Goal: Entertainment & Leisure: Browse casually

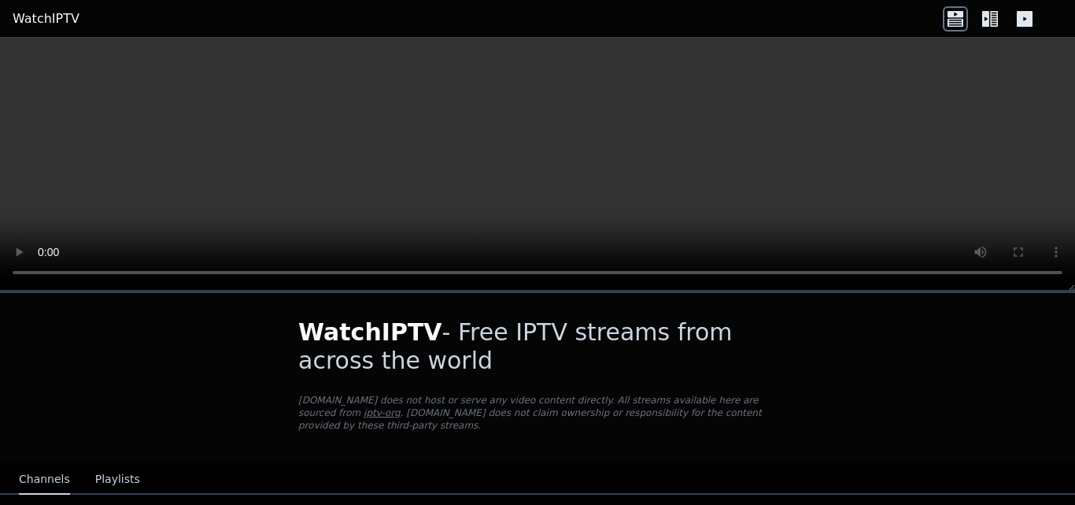
scroll to position [236, 0]
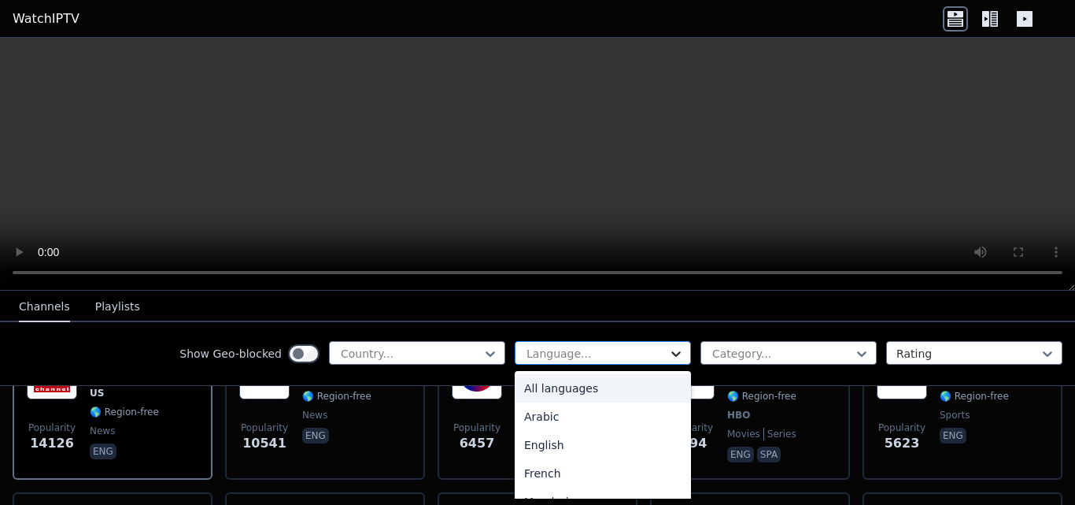
click at [672, 353] on icon at bounding box center [676, 354] width 9 height 6
click at [548, 413] on div "Arabic" at bounding box center [603, 416] width 176 height 28
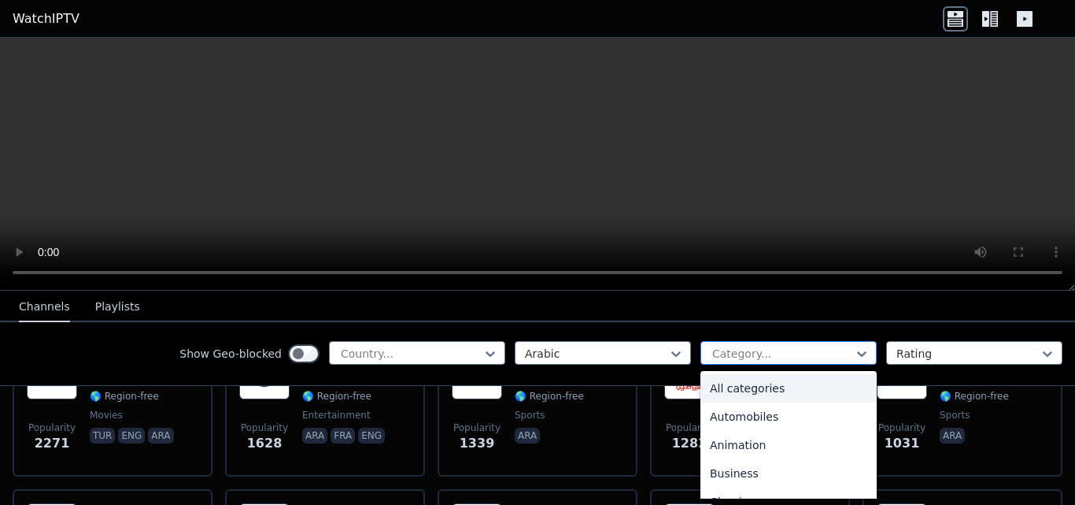
click at [790, 350] on div at bounding box center [782, 354] width 143 height 16
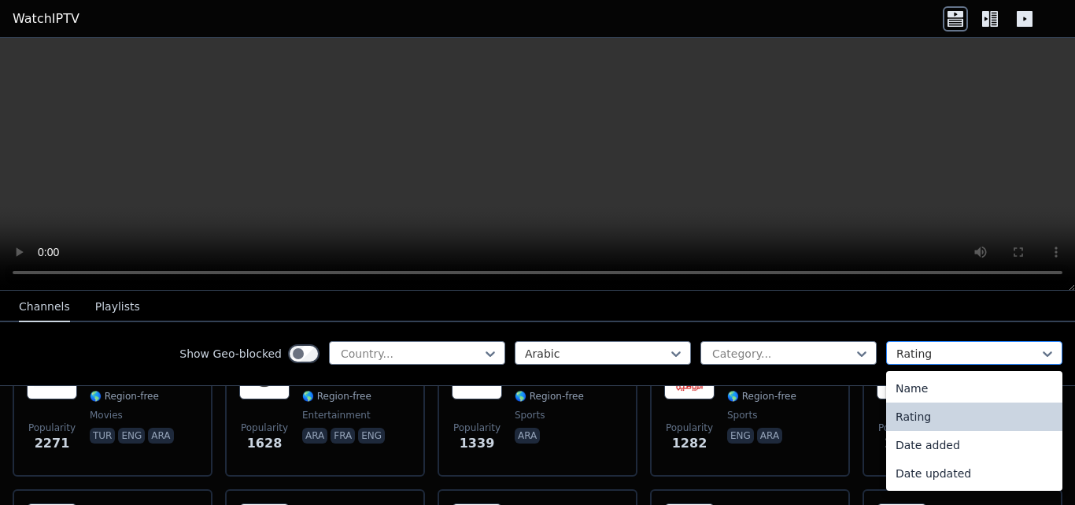
click at [928, 358] on div at bounding box center [968, 354] width 143 height 16
click at [934, 354] on div at bounding box center [968, 354] width 143 height 16
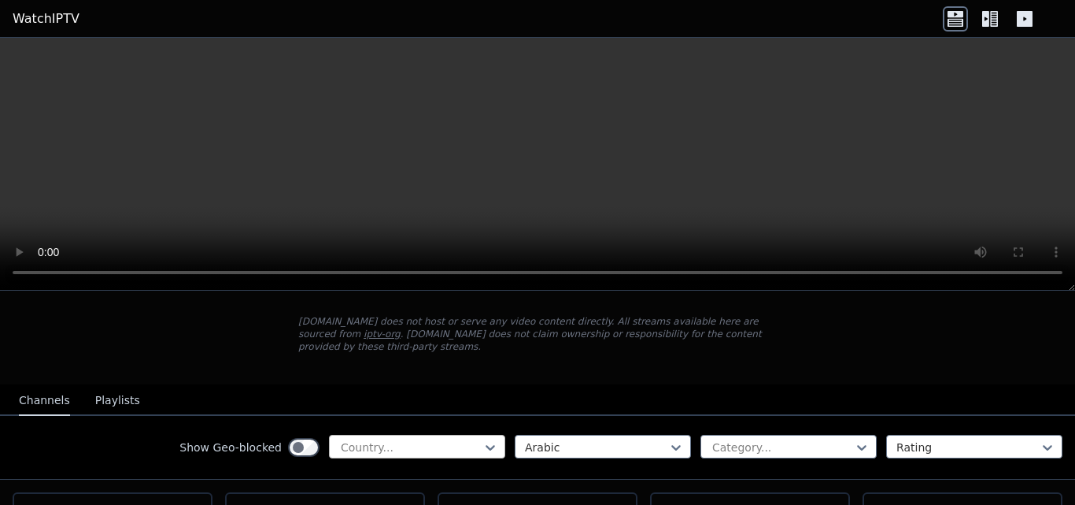
scroll to position [157, 0]
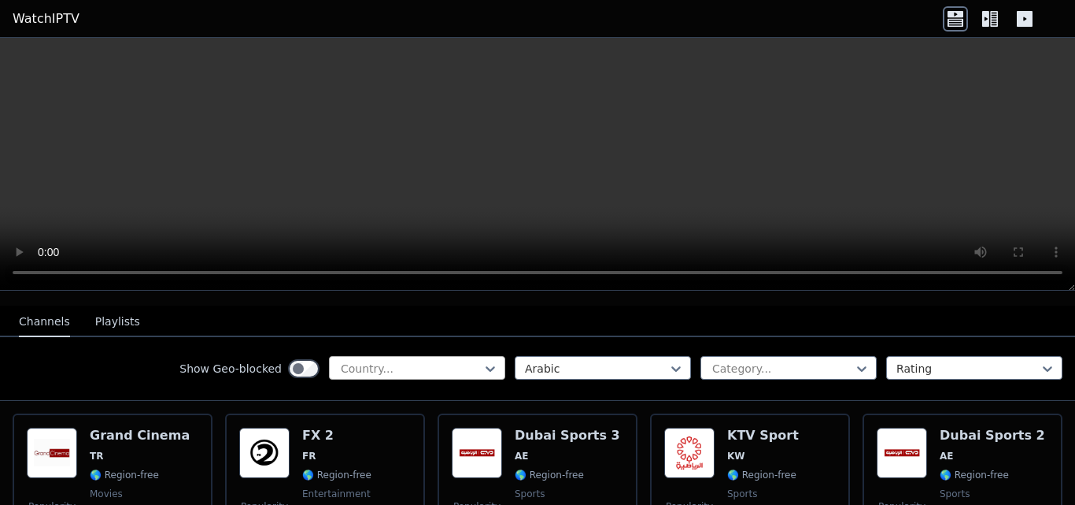
click at [361, 365] on div "Country..." at bounding box center [417, 368] width 176 height 24
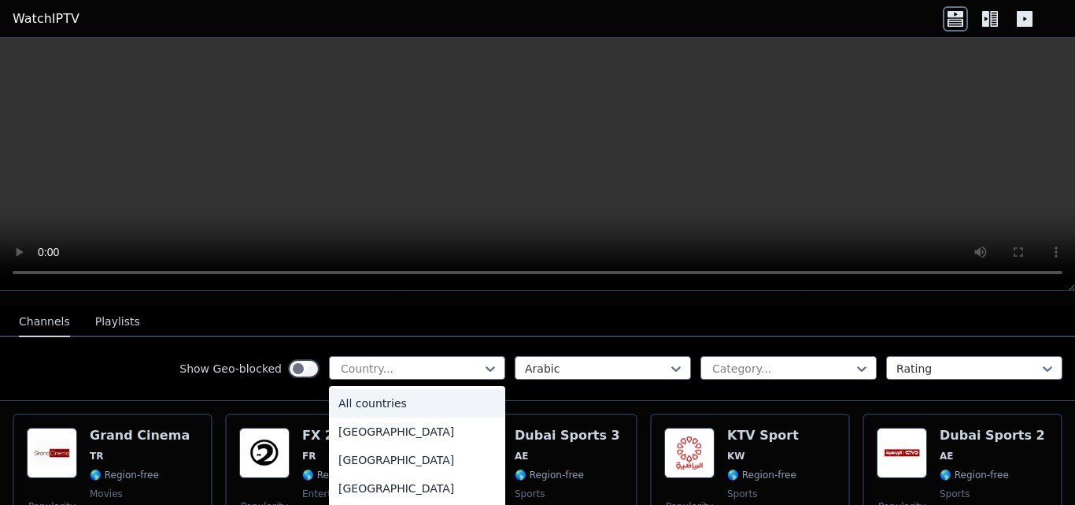
click at [406, 389] on div "All countries" at bounding box center [417, 403] width 176 height 28
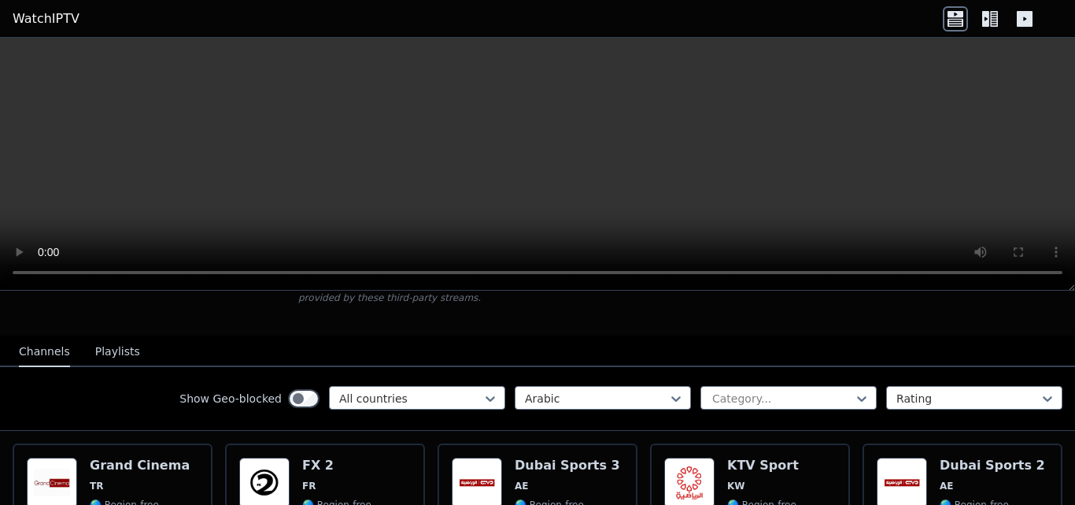
scroll to position [79, 0]
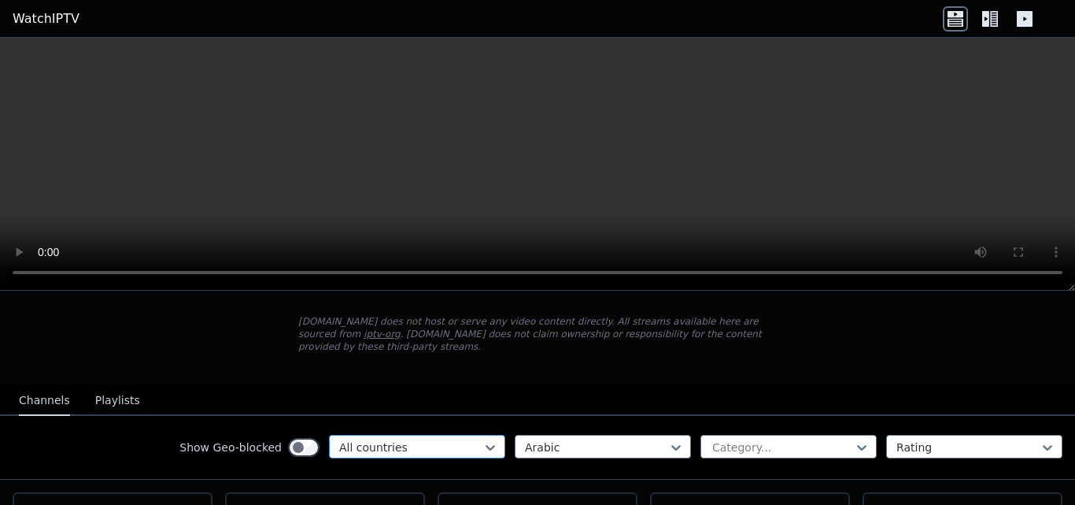
click at [373, 441] on div at bounding box center [410, 447] width 143 height 16
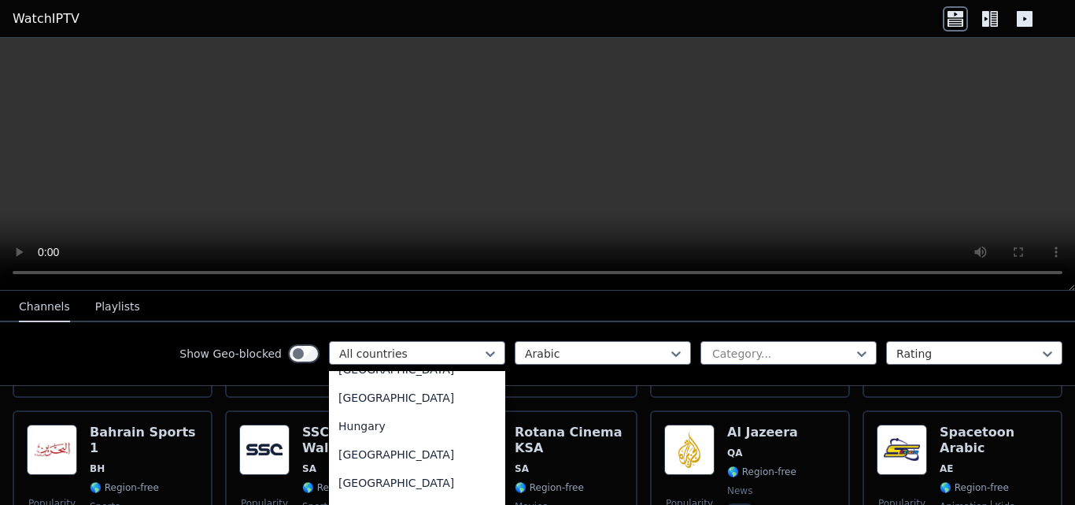
scroll to position [2428, 0]
click at [339, 497] on div "[GEOGRAPHIC_DATA]" at bounding box center [417, 482] width 176 height 28
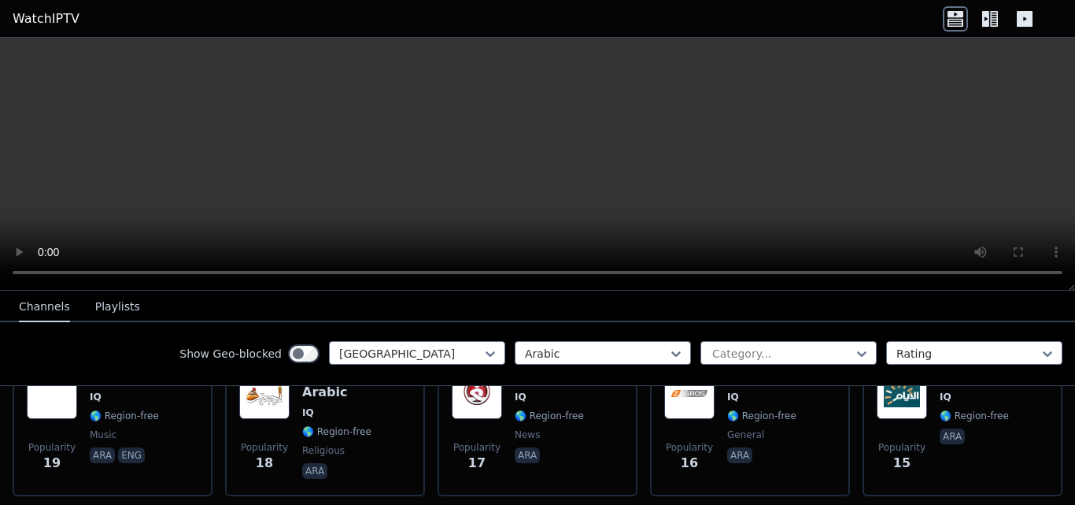
scroll to position [709, 0]
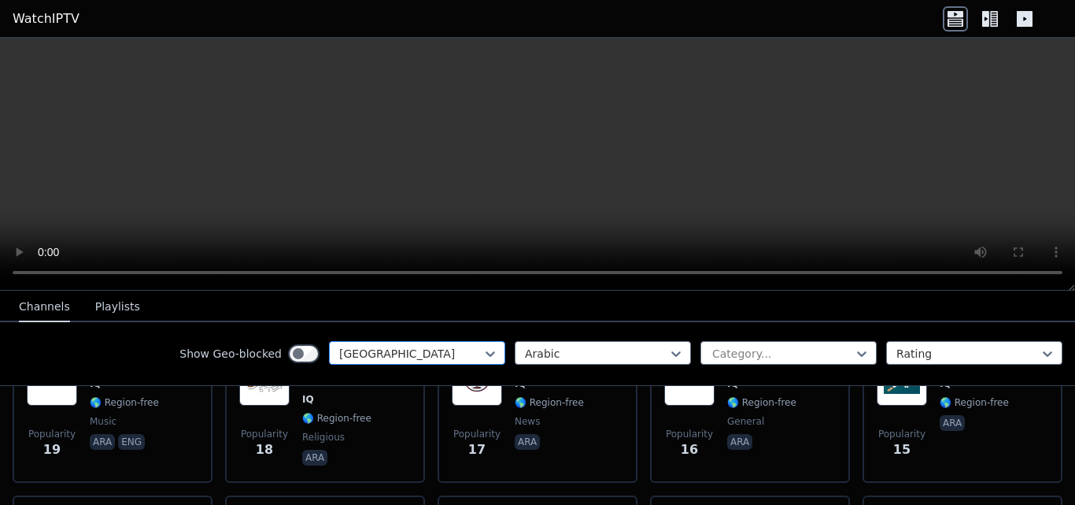
click at [450, 348] on div at bounding box center [410, 354] width 143 height 16
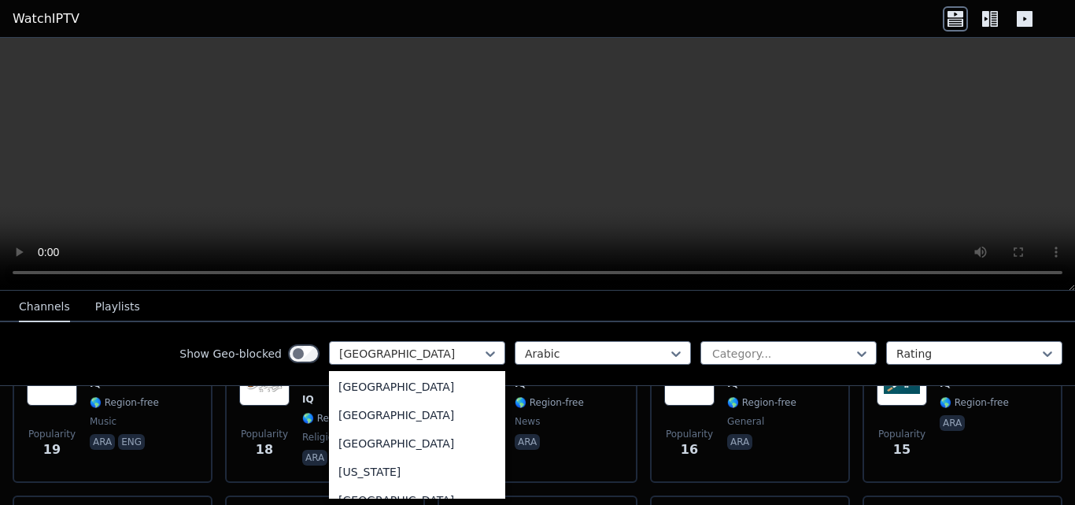
scroll to position [4289, 0]
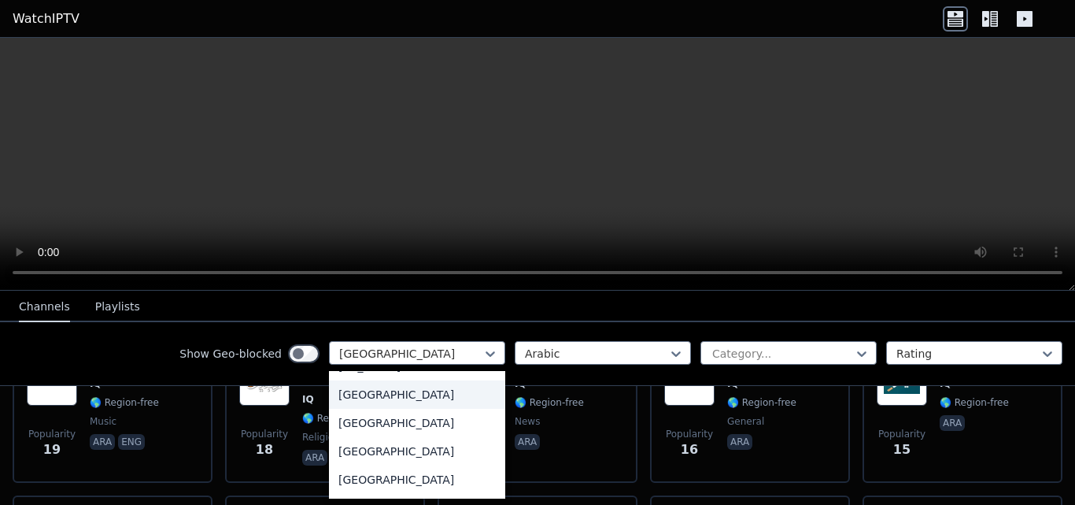
click at [342, 392] on div "[GEOGRAPHIC_DATA]" at bounding box center [417, 394] width 176 height 28
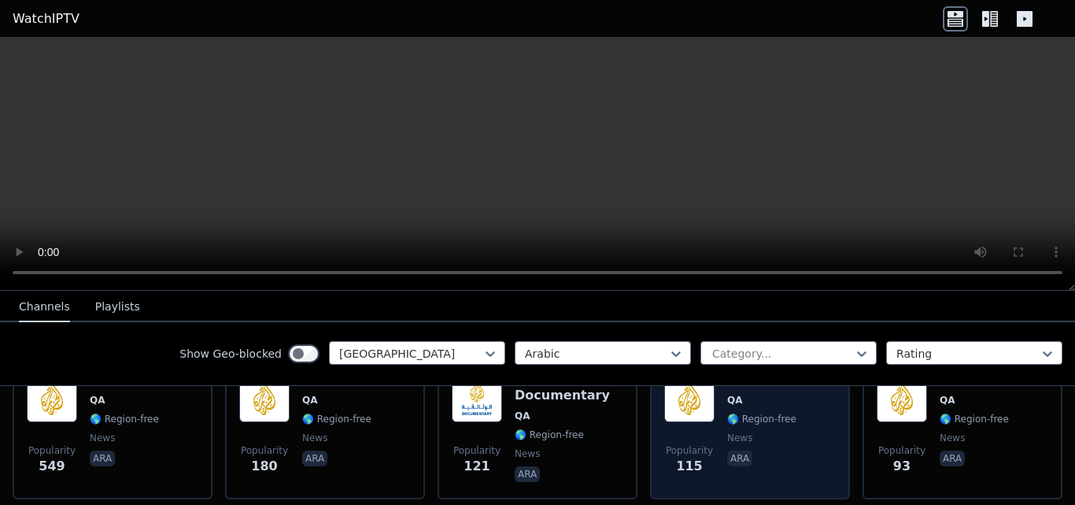
scroll to position [236, 0]
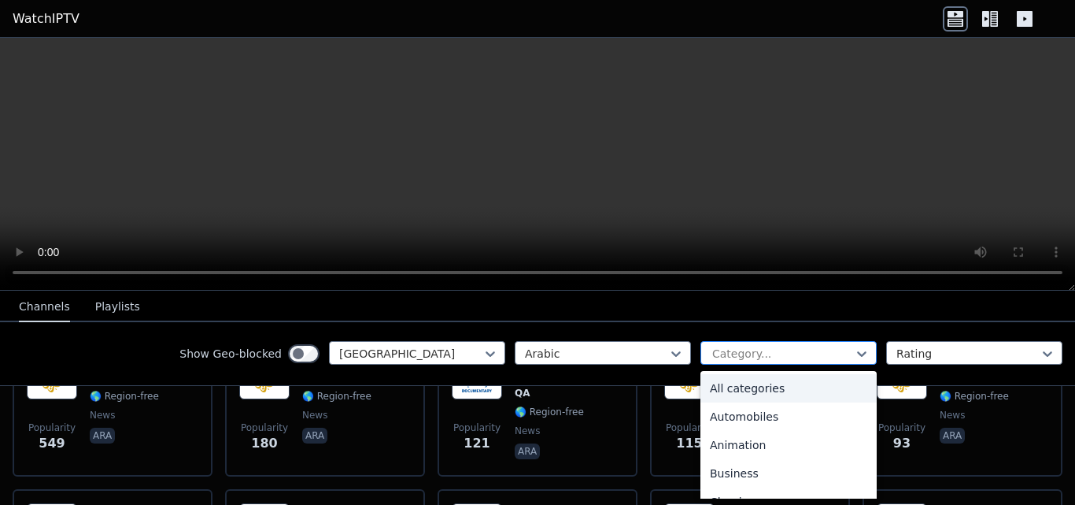
click at [714, 351] on div at bounding box center [782, 354] width 143 height 16
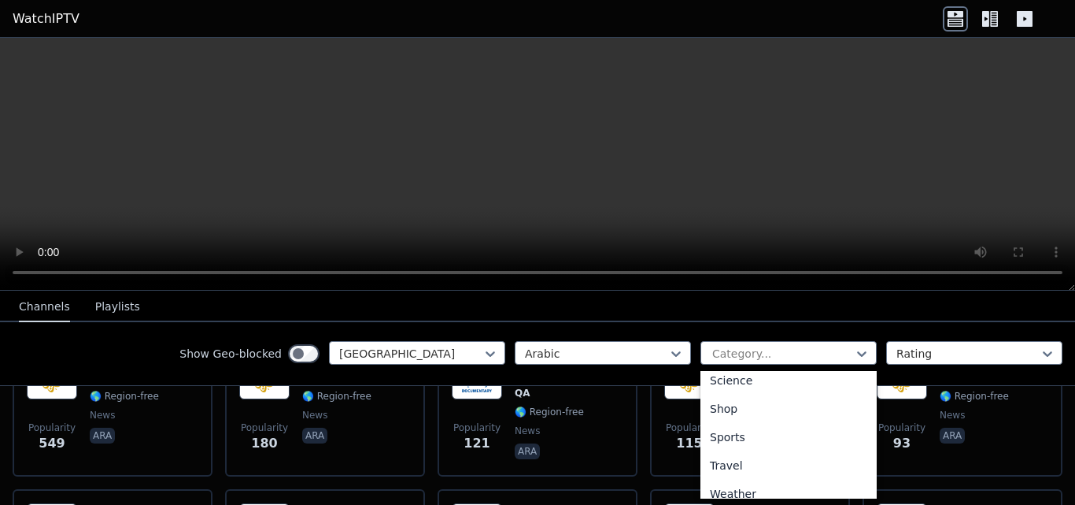
scroll to position [643, 0]
click at [714, 423] on div "Sports" at bounding box center [789, 425] width 176 height 28
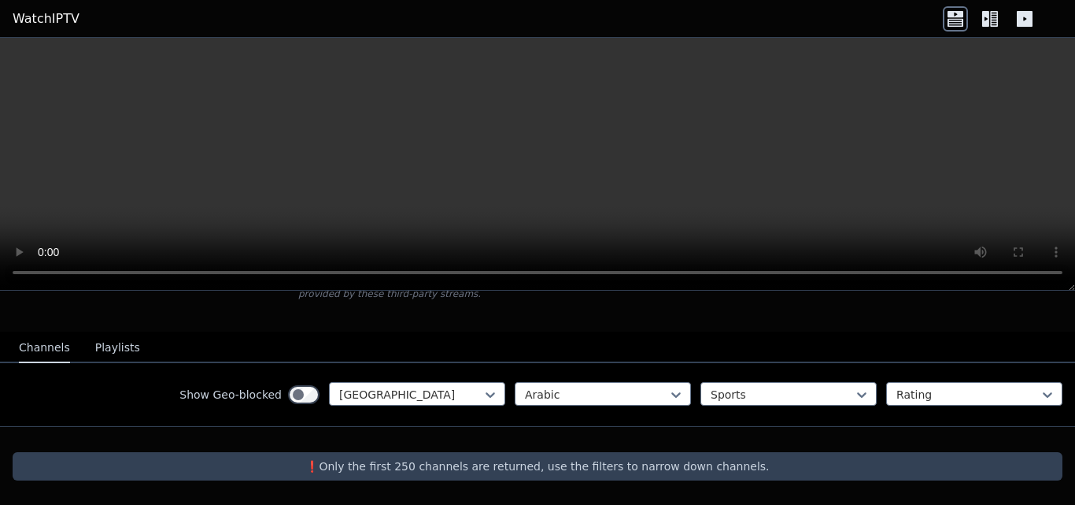
scroll to position [119, 0]
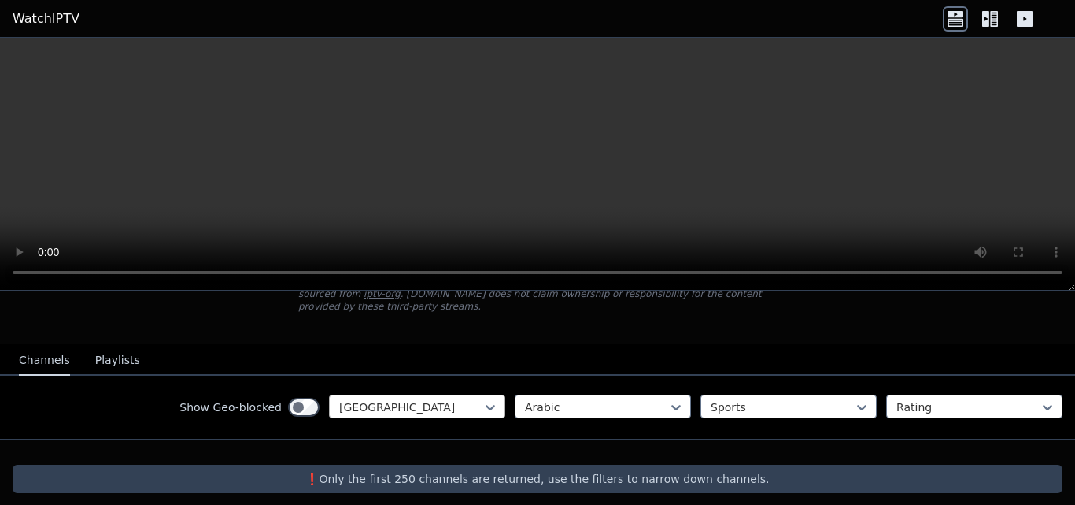
click at [468, 399] on div at bounding box center [410, 407] width 143 height 16
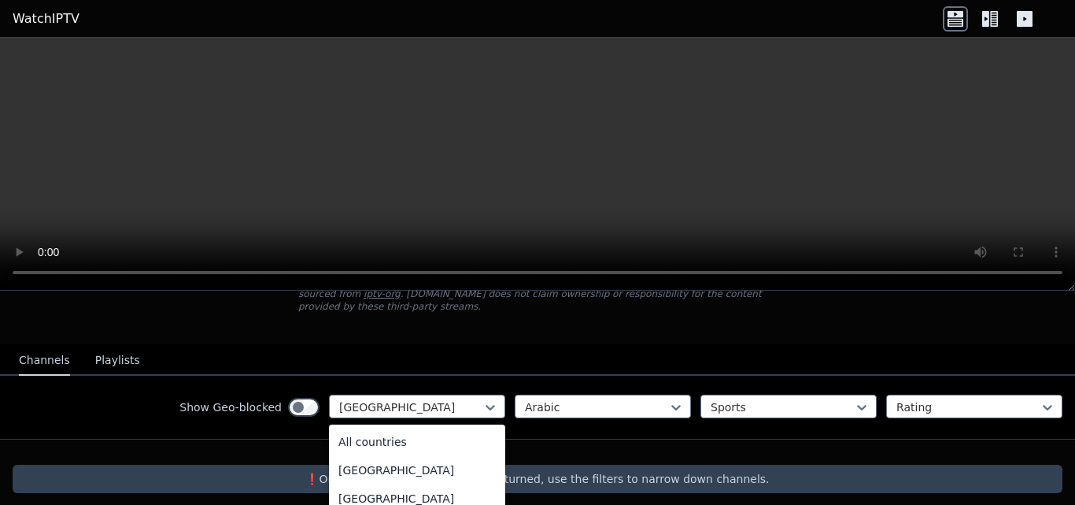
scroll to position [0, 0]
click at [350, 429] on div "All countries" at bounding box center [417, 442] width 176 height 28
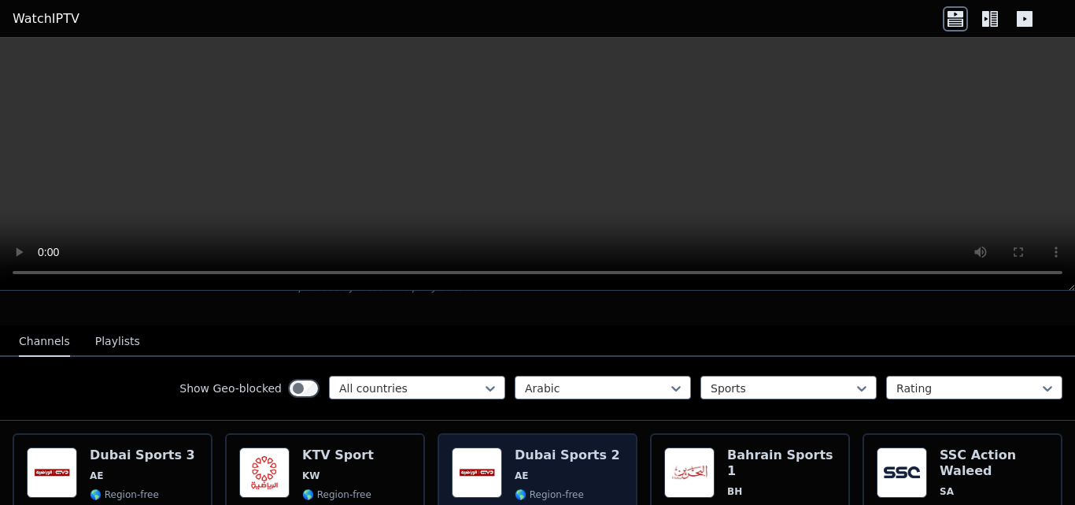
scroll to position [176, 0]
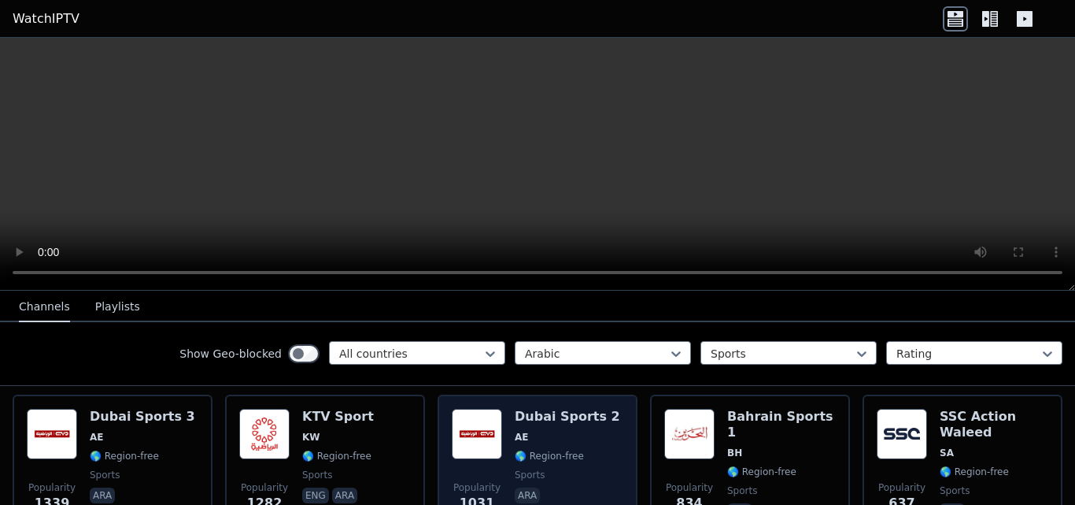
click at [535, 413] on div "Dubai Sports 2 AE 🌎 Region-free sports ara" at bounding box center [567, 465] width 105 height 113
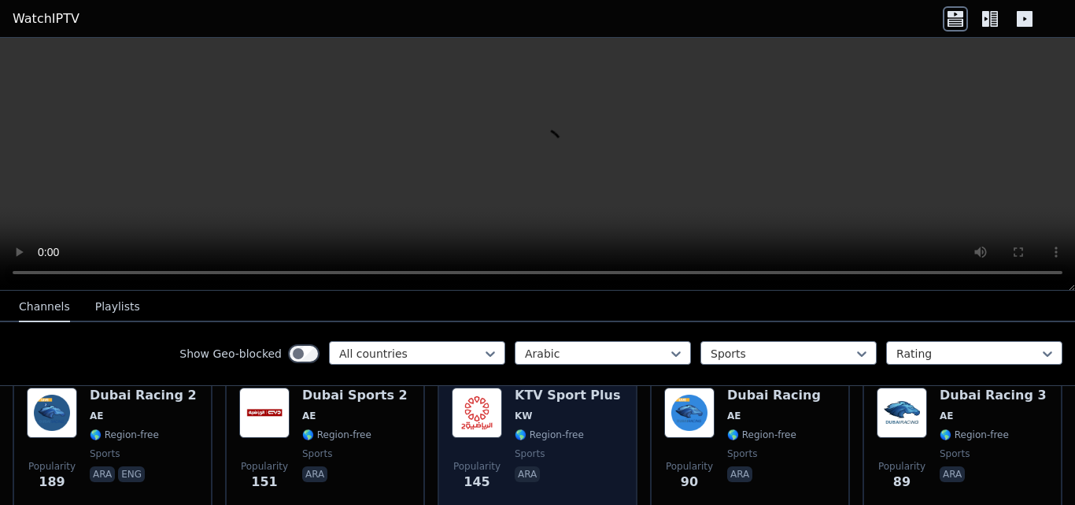
scroll to position [569, 0]
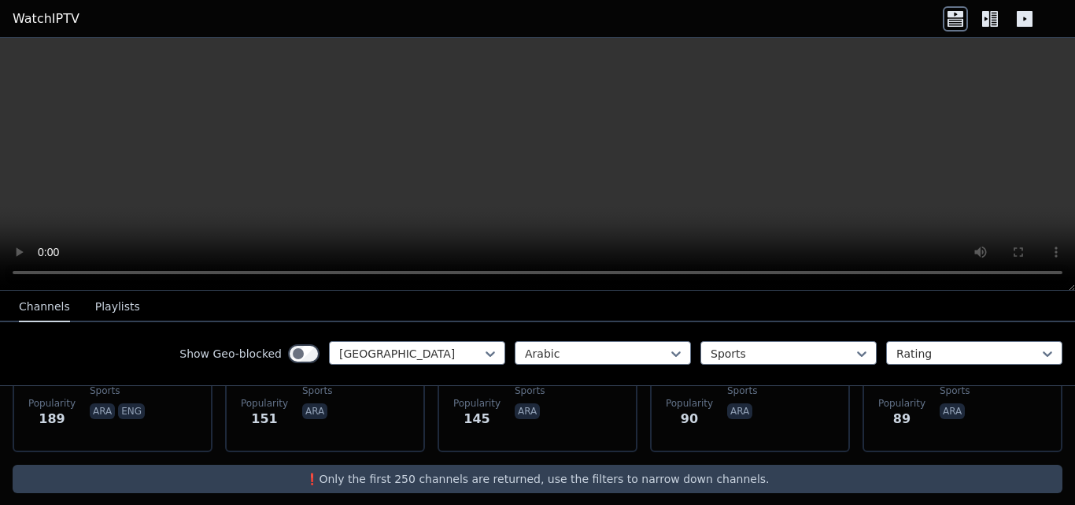
scroll to position [119, 0]
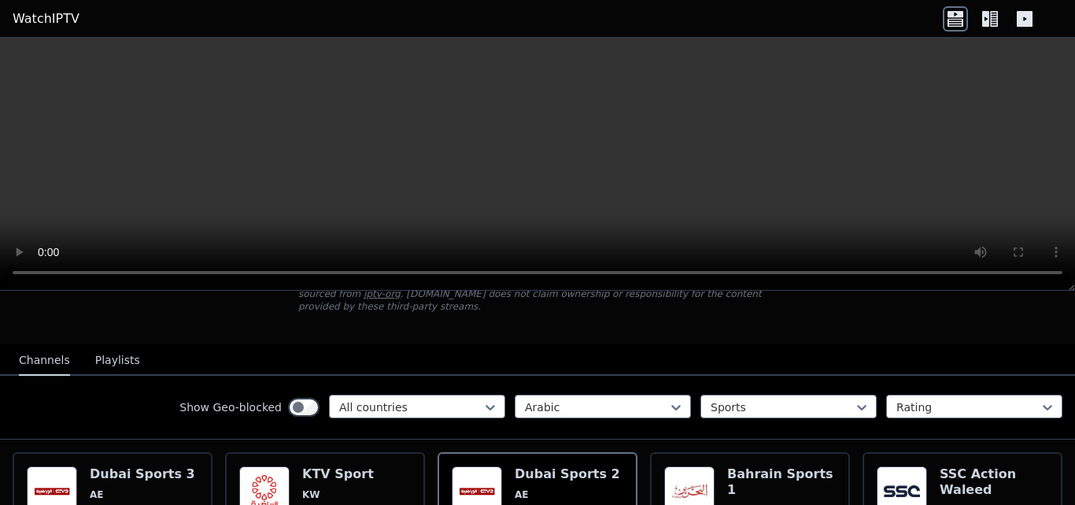
scroll to position [569, 0]
